Goal: Task Accomplishment & Management: Manage account settings

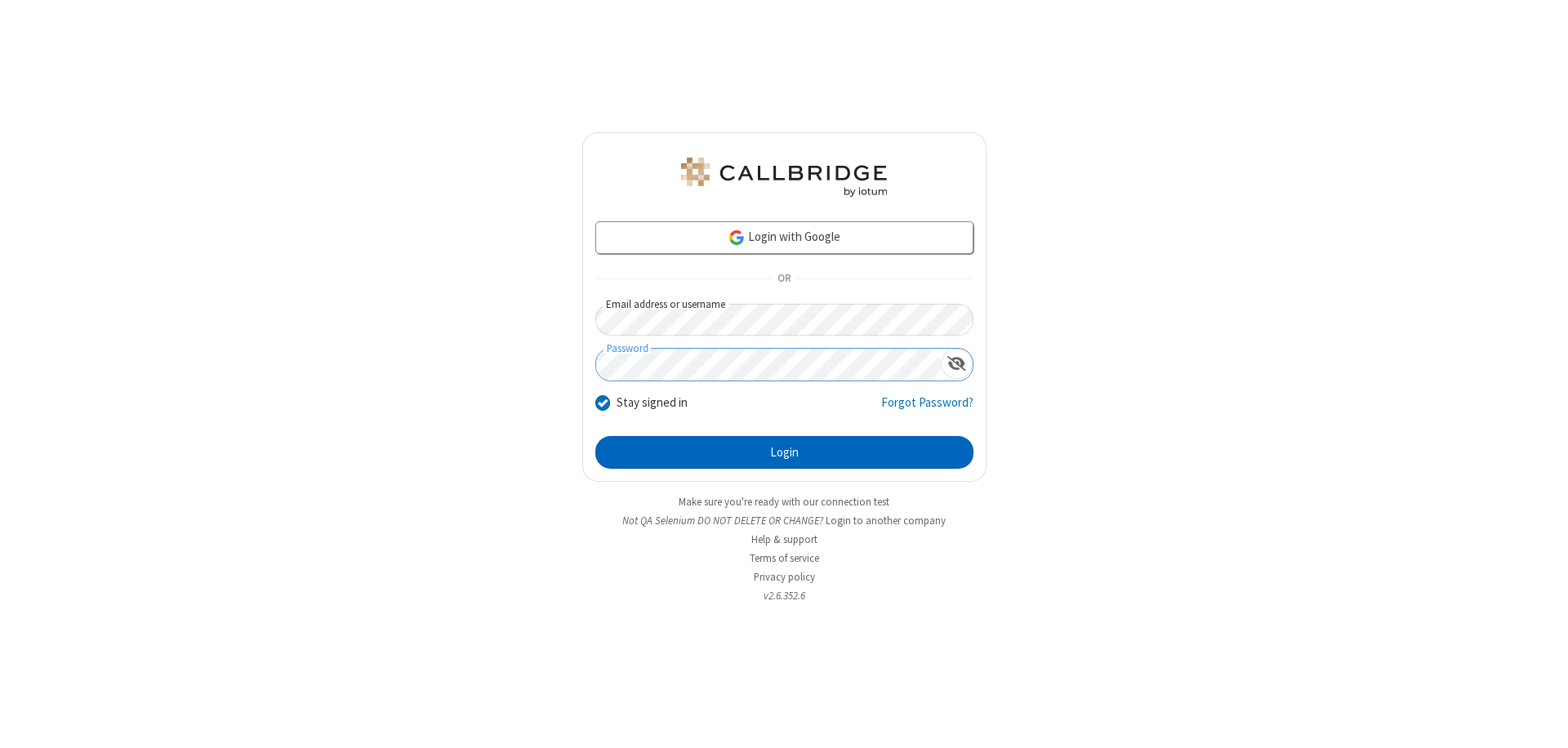
click at [784, 452] on button "Login" at bounding box center [784, 452] width 378 height 32
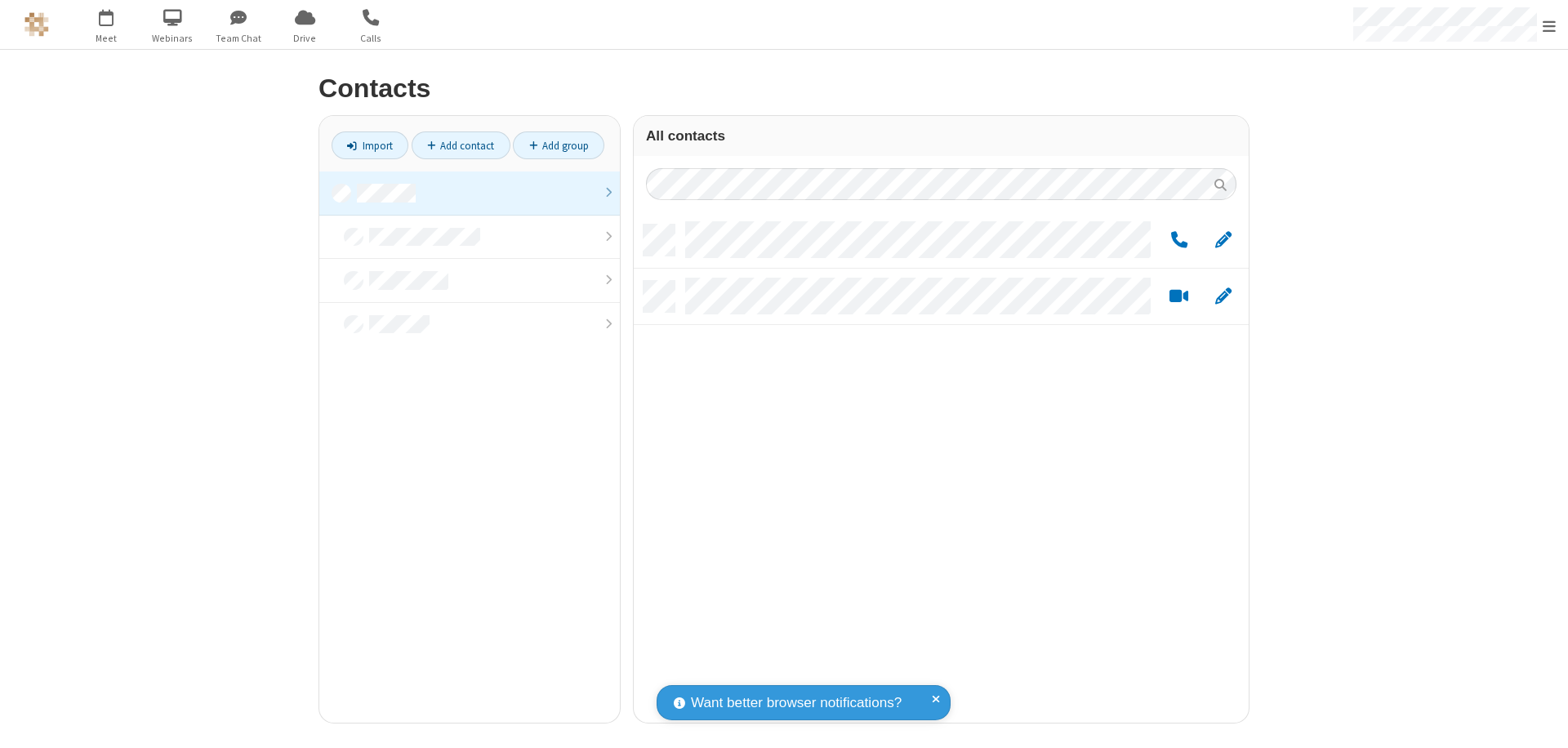
click at [470, 193] on link at bounding box center [470, 193] width 300 height 44
click at [1224, 240] on span "Edit" at bounding box center [1223, 240] width 16 height 20
